Goal: Task Accomplishment & Management: Use online tool/utility

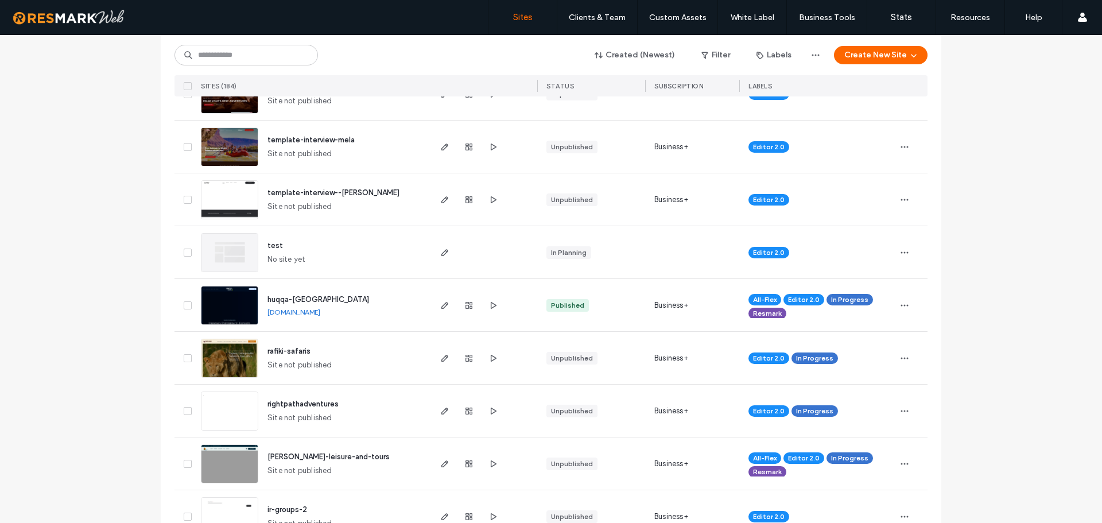
scroll to position [172, 0]
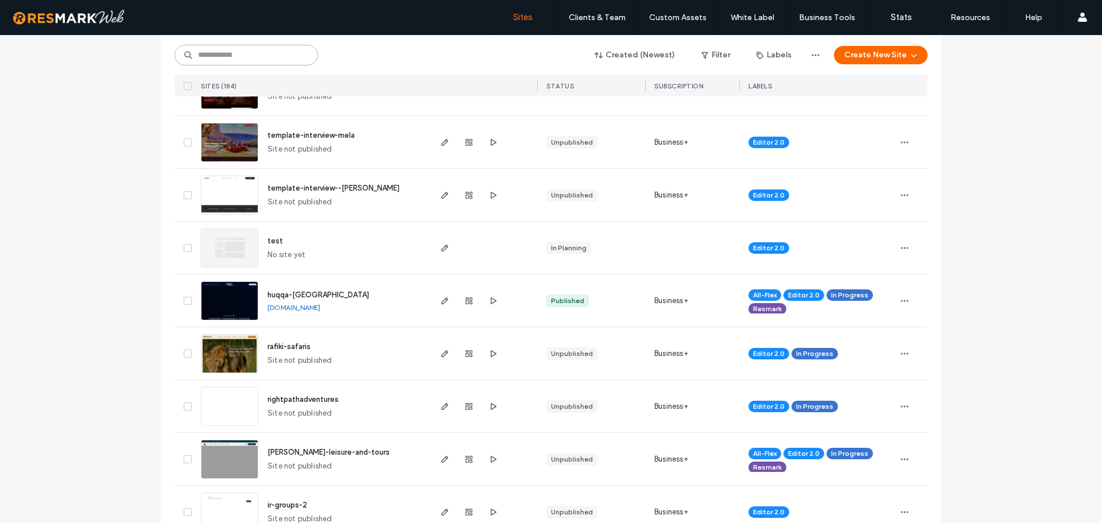
click at [223, 51] on input at bounding box center [247, 55] width 144 height 21
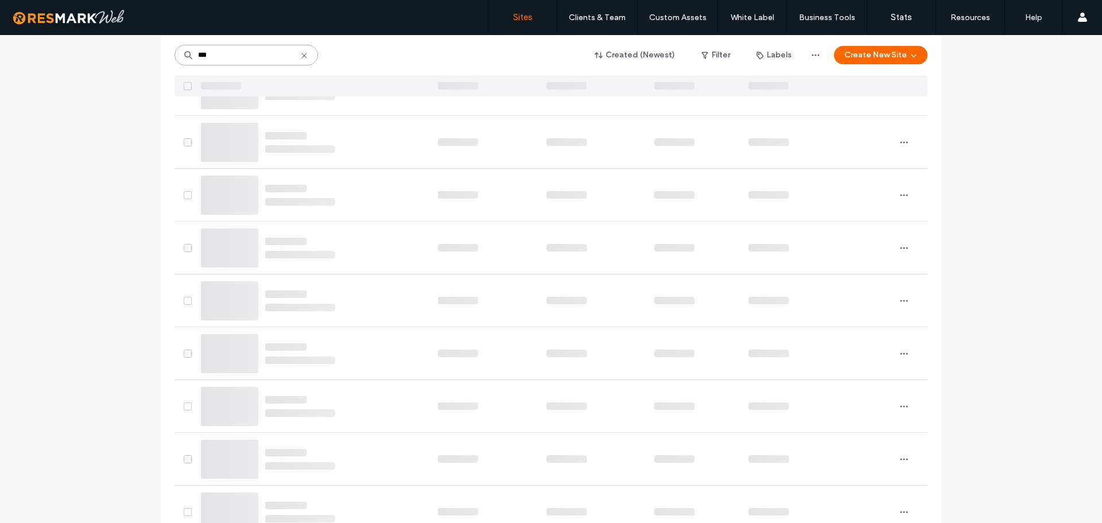
scroll to position [0, 0]
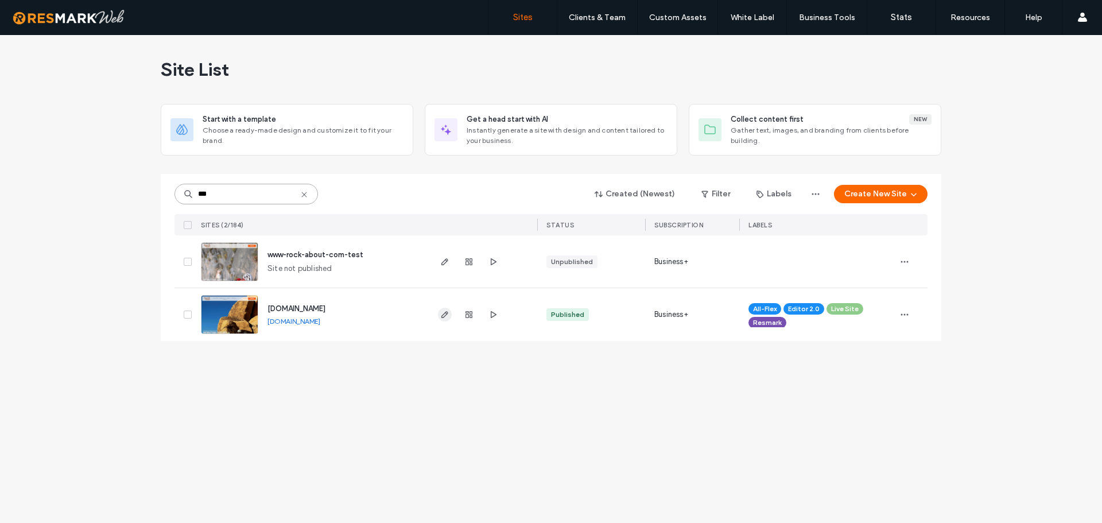
type input "***"
click at [303, 195] on icon at bounding box center [304, 194] width 9 height 9
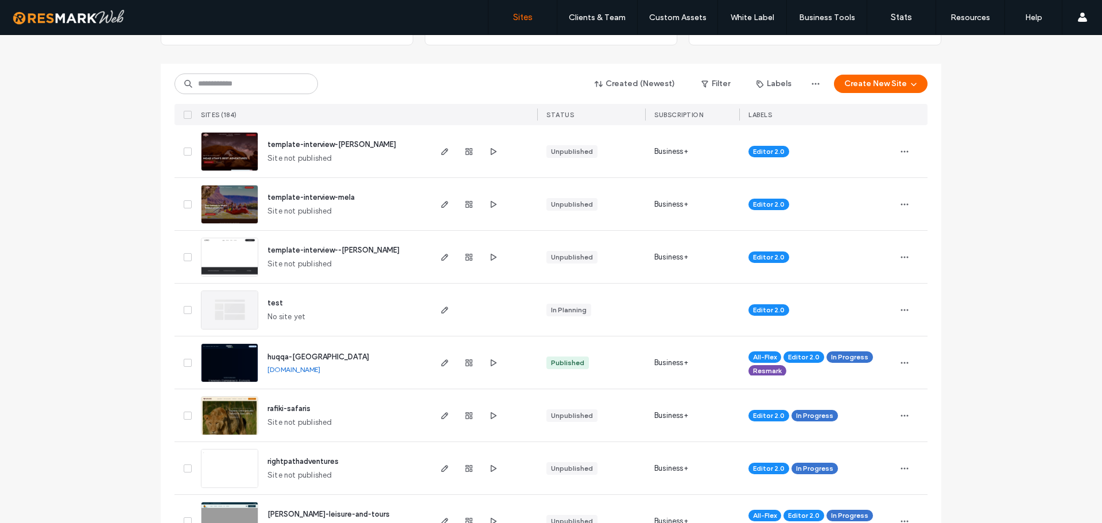
scroll to position [115, 0]
